Goal: Task Accomplishment & Management: Use online tool/utility

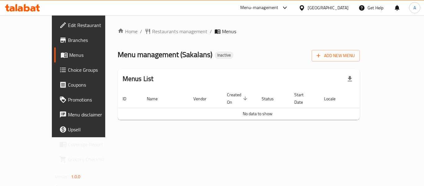
click at [360, 43] on div "Home / Restaurants management / Menus Menu management ( Sakalans ) Inactive Add…" at bounding box center [239, 76] width 243 height 97
click at [360, 48] on div "Add New Menu" at bounding box center [336, 55] width 48 height 14
click at [355, 56] on span "Add New Menu" at bounding box center [336, 56] width 38 height 8
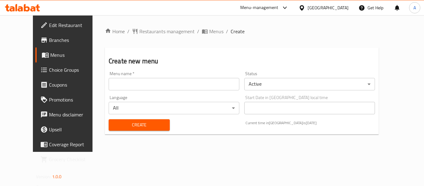
click at [166, 89] on input "text" at bounding box center [174, 84] width 131 height 12
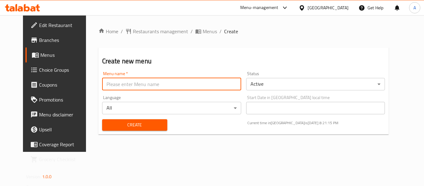
type input "neww"
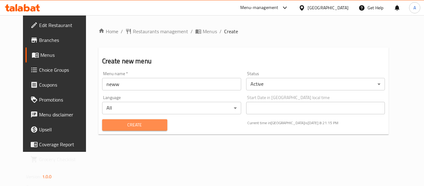
click at [124, 124] on span "Create" at bounding box center [134, 125] width 55 height 8
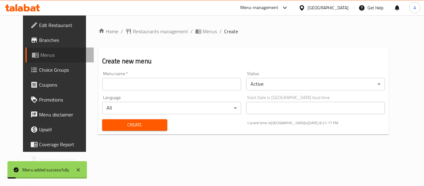
click at [25, 58] on link "Menus" at bounding box center [59, 55] width 68 height 15
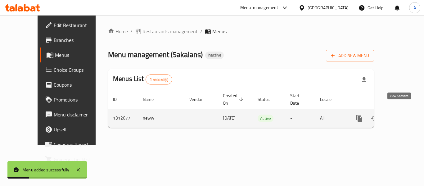
click at [405, 111] on link "enhanced table" at bounding box center [404, 118] width 15 height 15
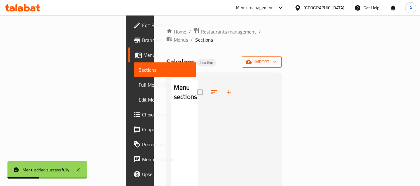
click at [277, 58] on span "import" at bounding box center [262, 62] width 30 height 8
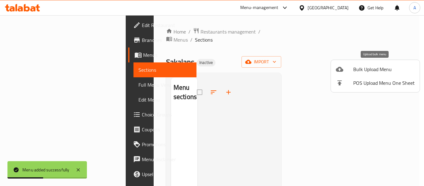
click at [363, 69] on span "Bulk Upload Menu" at bounding box center [385, 69] width 62 height 7
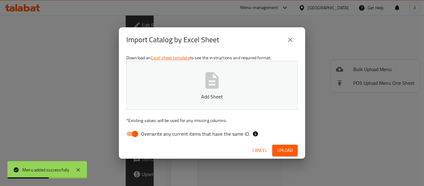
click at [167, 130] on span "Overwrite any current items that have the same ID." at bounding box center [195, 133] width 109 height 7
click at [153, 129] on input "Overwrite any current items that have the same ID." at bounding box center [134, 134] width 35 height 12
checkbox input "false"
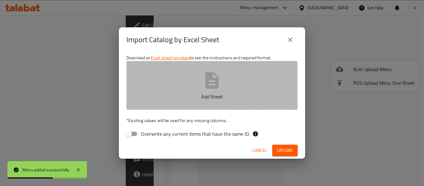
click at [186, 78] on button "Add Sheet" at bounding box center [211, 85] width 171 height 49
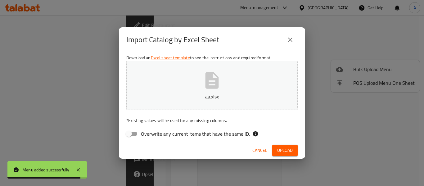
click at [282, 150] on span "Upload" at bounding box center [285, 151] width 16 height 8
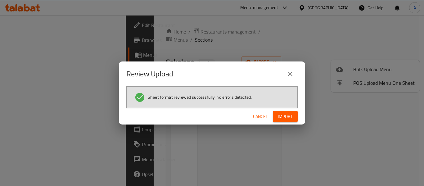
click at [290, 115] on span "Import" at bounding box center [285, 117] width 15 height 8
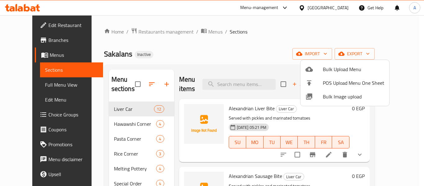
click at [248, 60] on div at bounding box center [212, 93] width 424 height 186
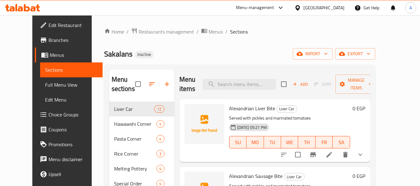
scroll to position [155, 0]
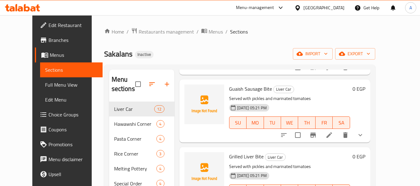
click at [45, 89] on span "Full Menu View" at bounding box center [71, 84] width 53 height 7
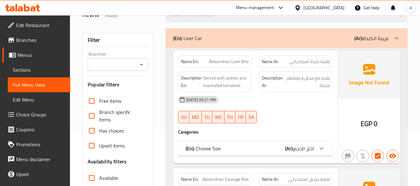
scroll to position [124, 0]
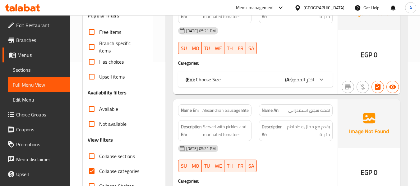
click at [114, 174] on span "Collapse categories" at bounding box center [119, 170] width 40 height 7
click at [99, 174] on input "Collapse categories" at bounding box center [91, 171] width 15 height 15
checkbox input "false"
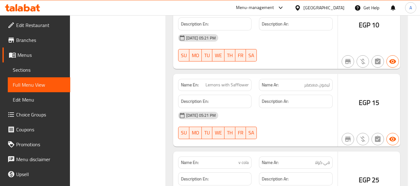
scroll to position [6184, 0]
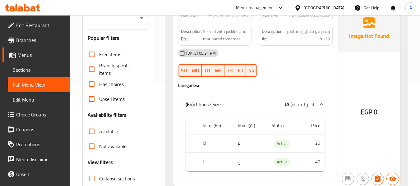
scroll to position [0, 0]
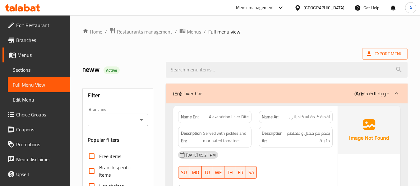
click at [24, 26] on span "Edit Restaurant" at bounding box center [40, 24] width 49 height 7
